Goal: Task Accomplishment & Management: Manage account settings

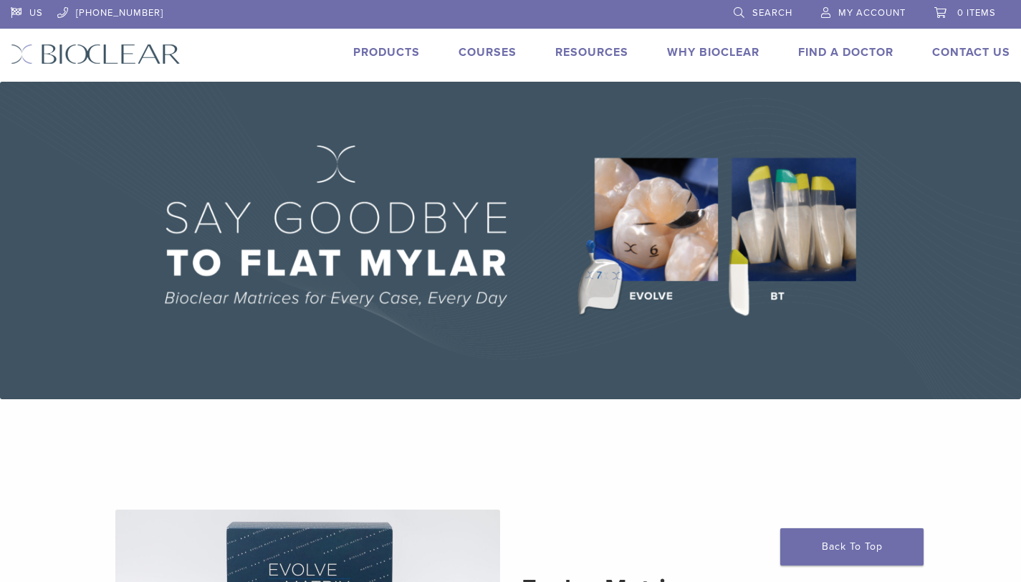
click at [869, 15] on span "My Account" at bounding box center [872, 12] width 67 height 11
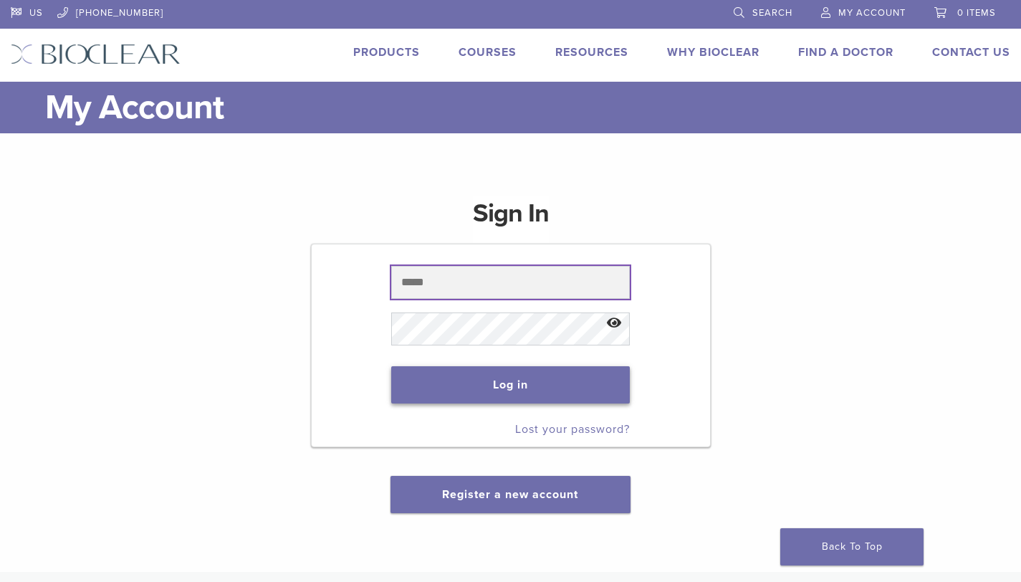
type input "**********"
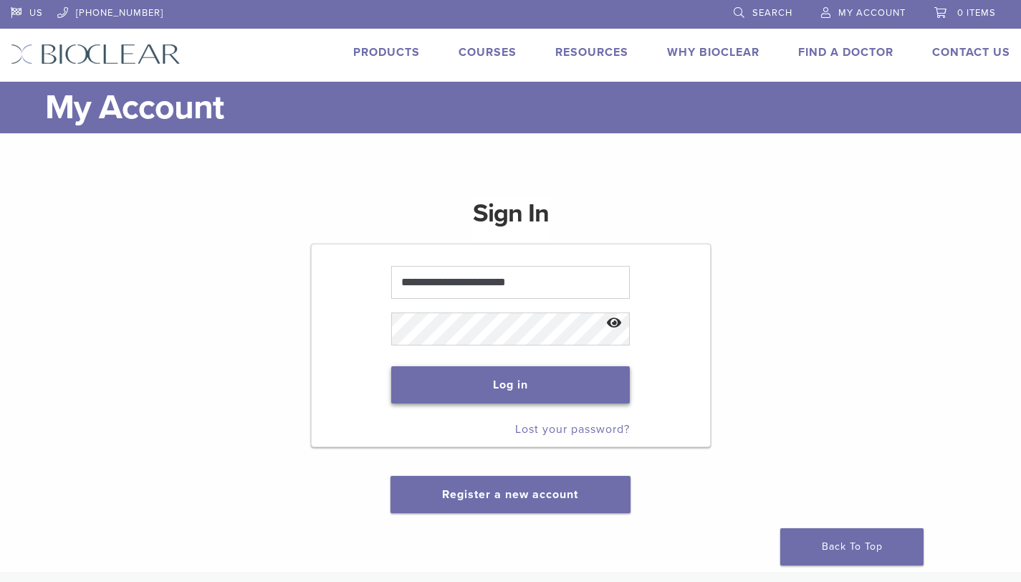
click at [518, 394] on button "Log in" at bounding box center [510, 384] width 239 height 37
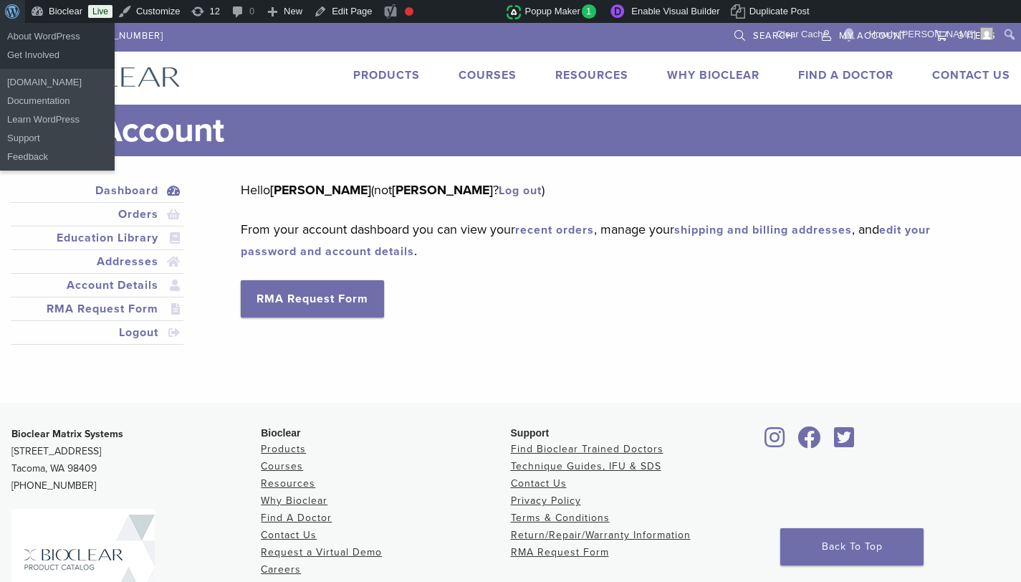
click at [14, 16] on span "Toolbar" at bounding box center [10, 10] width 11 height 20
